Goal: Transaction & Acquisition: Download file/media

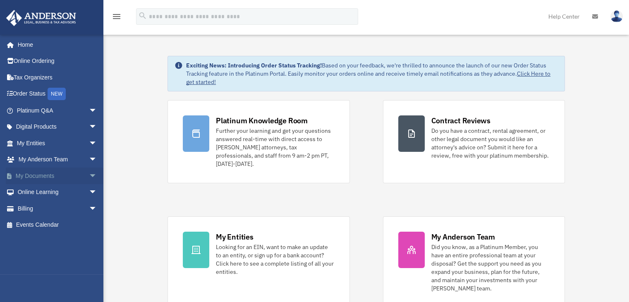
click at [89, 174] on span "arrow_drop_down" at bounding box center [97, 175] width 17 height 17
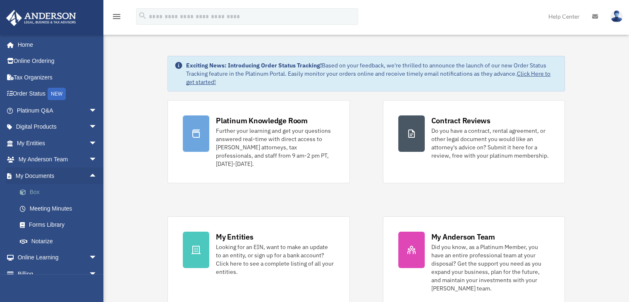
click at [47, 191] on link "Box" at bounding box center [61, 192] width 98 height 17
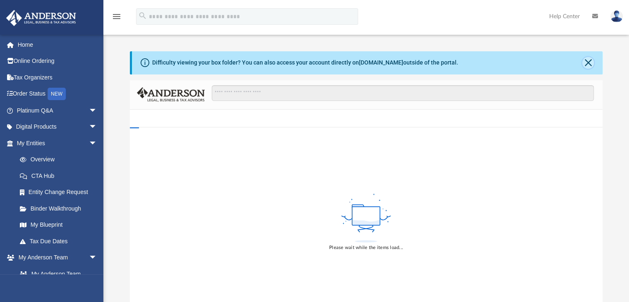
click at [589, 64] on button "Close" at bounding box center [588, 63] width 12 height 12
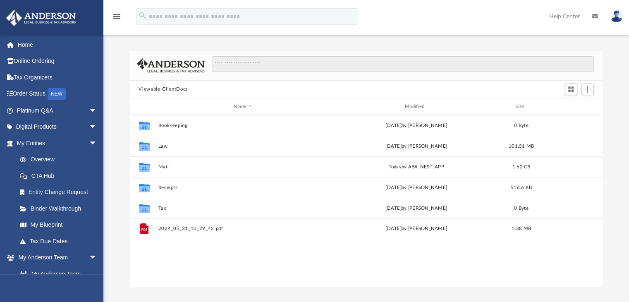
scroll to position [181, 466]
click at [420, 106] on div "Modified" at bounding box center [416, 106] width 170 height 7
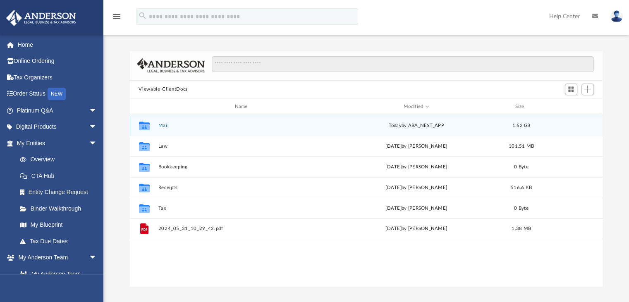
click at [164, 124] on button "Mail" at bounding box center [242, 125] width 169 height 5
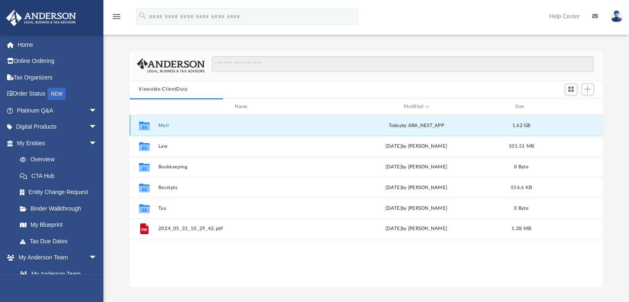
scroll to position [156, 466]
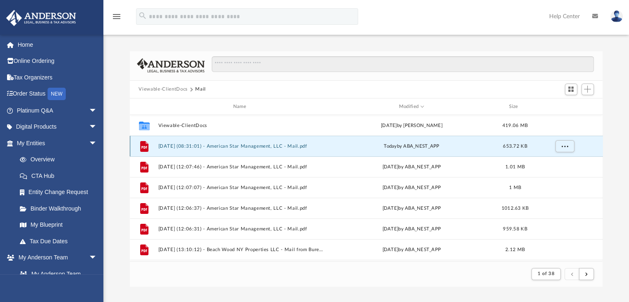
click at [300, 148] on button "2025.09.08 (08:31:01) - American Star Management, LLC - Mail.pdf" at bounding box center [241, 145] width 167 height 5
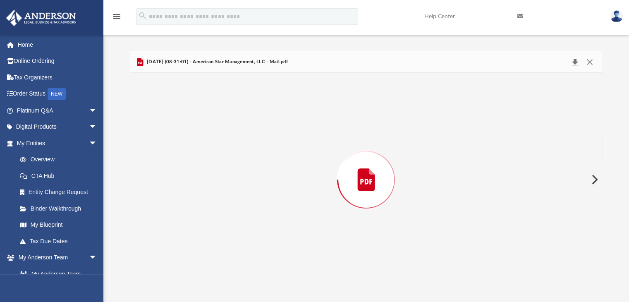
click at [576, 63] on button "Download" at bounding box center [574, 62] width 15 height 12
